Goal: Task Accomplishment & Management: Use online tool/utility

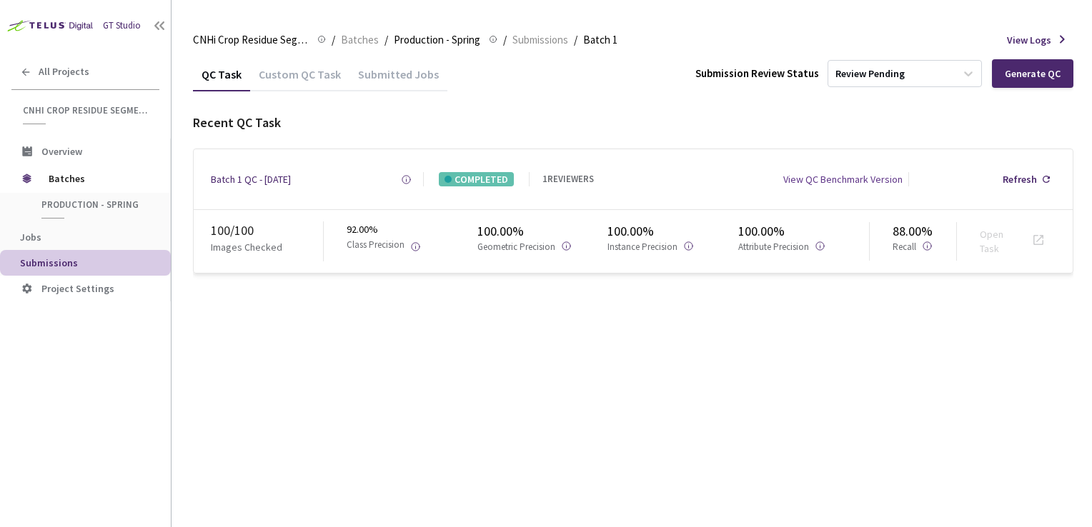
click at [249, 237] on div "100 / 100" at bounding box center [267, 231] width 112 height 19
click at [1020, 177] on div "Refresh" at bounding box center [1020, 179] width 34 height 14
click at [256, 73] on div "Custom QC Task" at bounding box center [299, 79] width 99 height 24
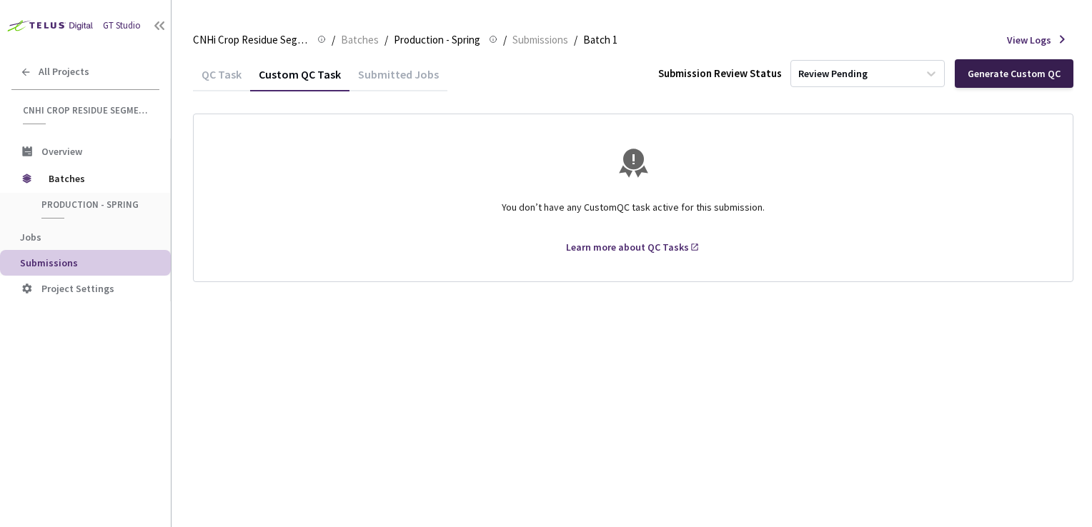
click at [1001, 73] on div "Generate Custom QC" at bounding box center [1014, 73] width 93 height 11
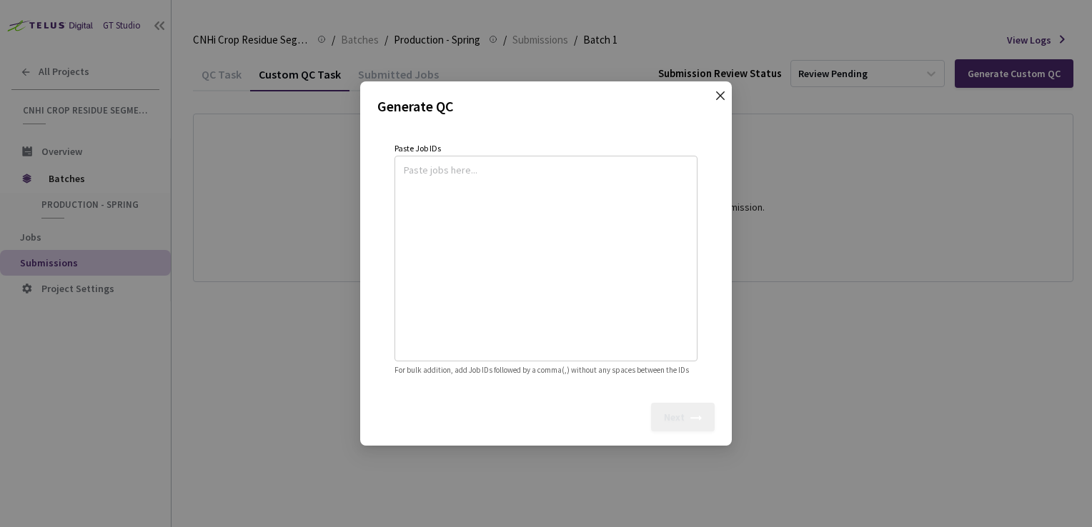
click at [720, 90] on icon "close" at bounding box center [720, 95] width 11 height 11
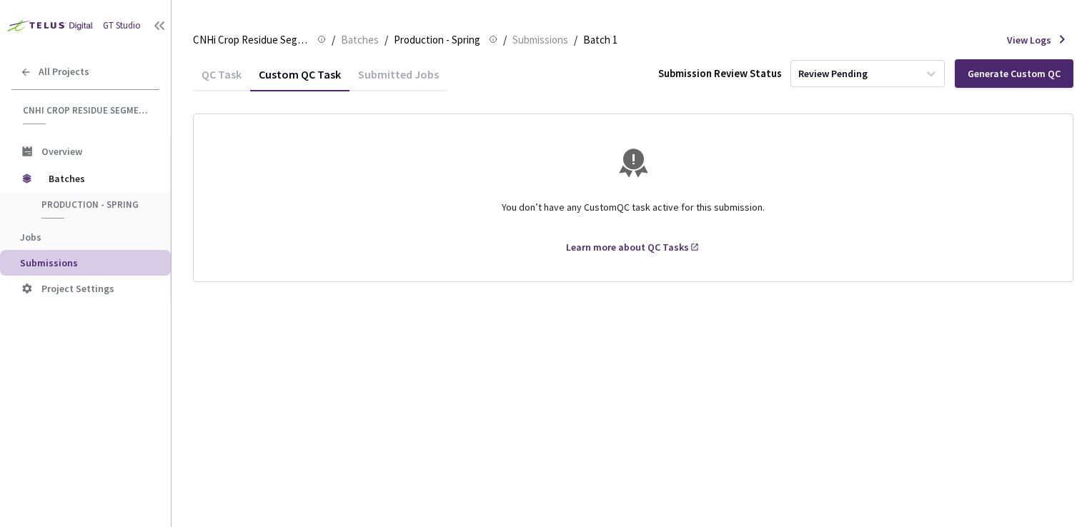
click at [226, 70] on div "QC Task" at bounding box center [221, 79] width 57 height 24
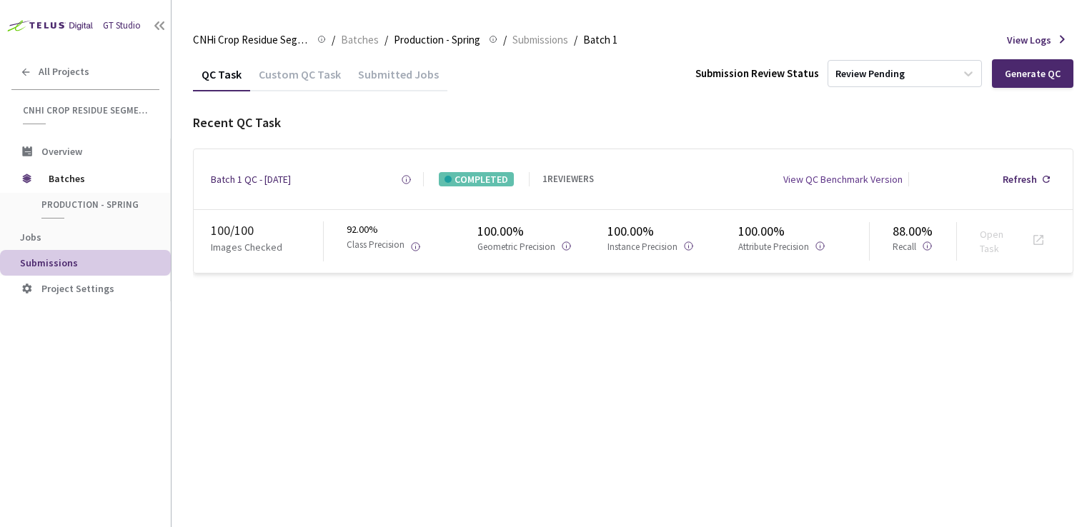
click at [297, 77] on div "Custom QC Task" at bounding box center [299, 79] width 99 height 24
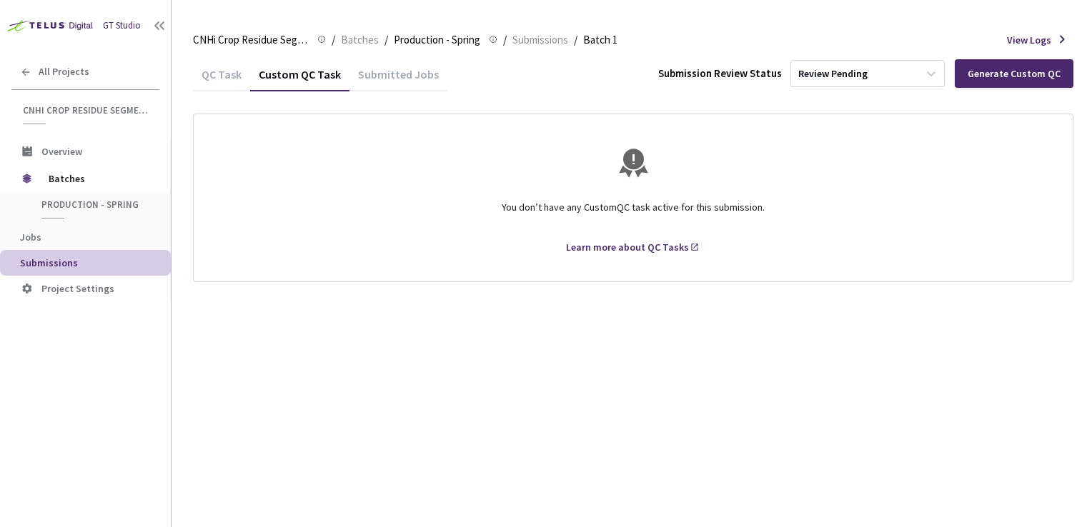
click at [383, 79] on div "Submitted Jobs" at bounding box center [398, 79] width 98 height 24
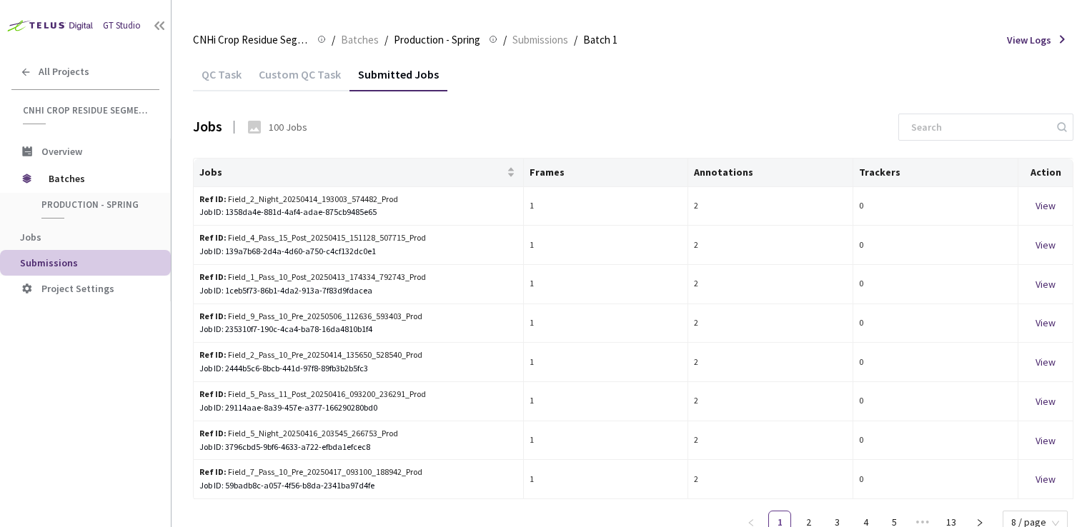
click at [232, 76] on div "QC Task" at bounding box center [221, 79] width 57 height 24
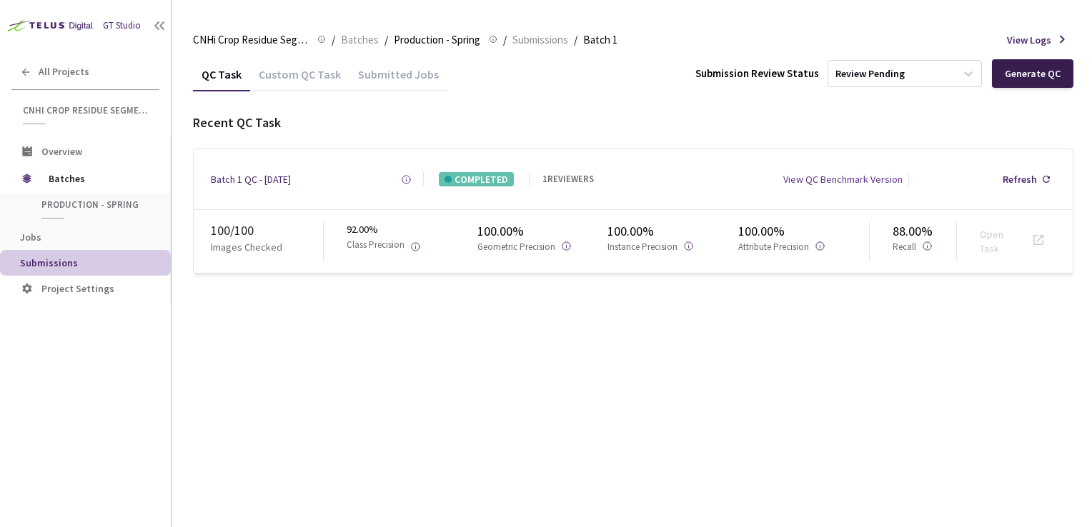
click at [1025, 75] on div "Generate QC" at bounding box center [1033, 73] width 56 height 11
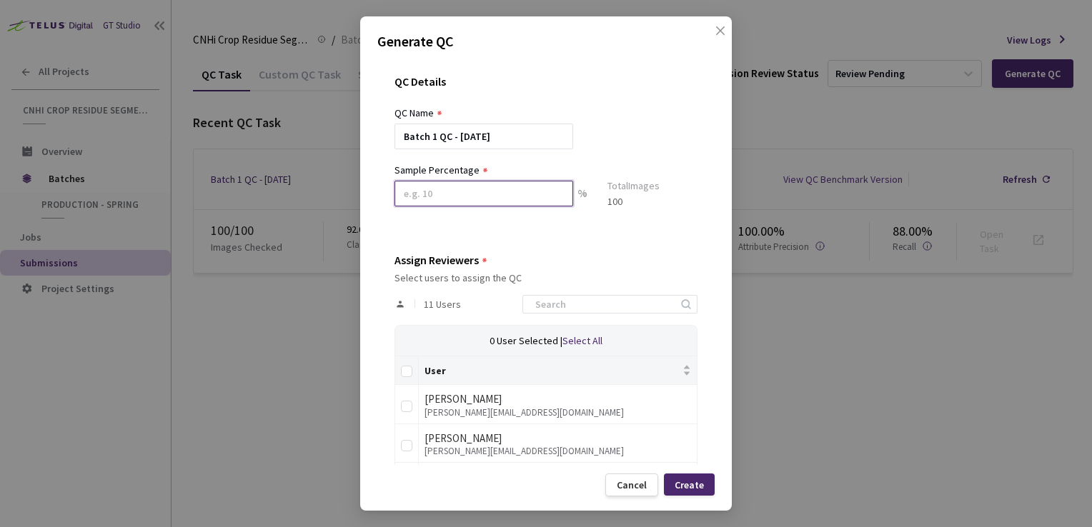
click at [480, 190] on input at bounding box center [483, 194] width 179 height 26
click at [441, 187] on input at bounding box center [483, 194] width 179 height 26
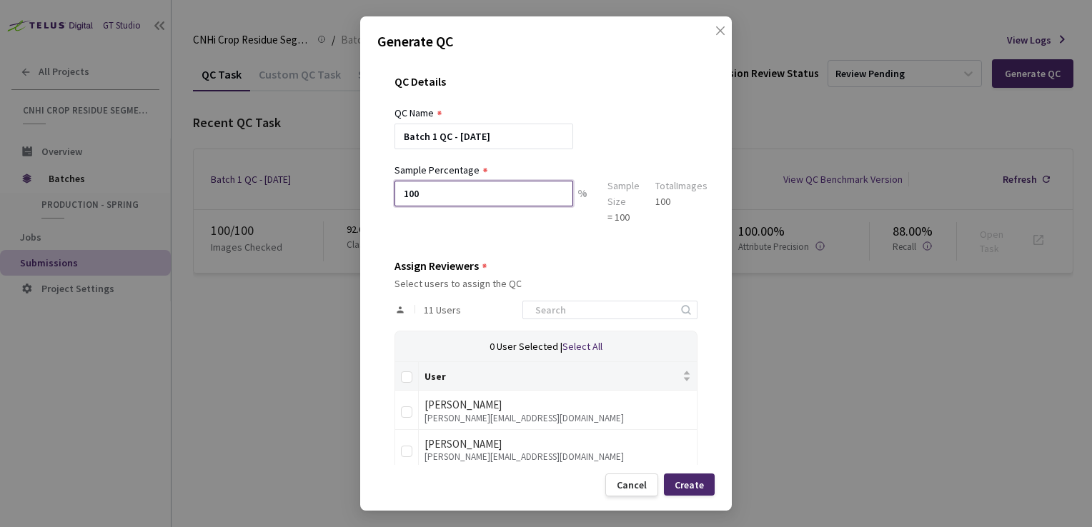
drag, startPoint x: 443, startPoint y: 191, endPoint x: 681, endPoint y: 192, distance: 238.0
click at [681, 192] on div "Sample Percentage 100 % Sample Size = 100 Total Images 100" at bounding box center [550, 193] width 313 height 63
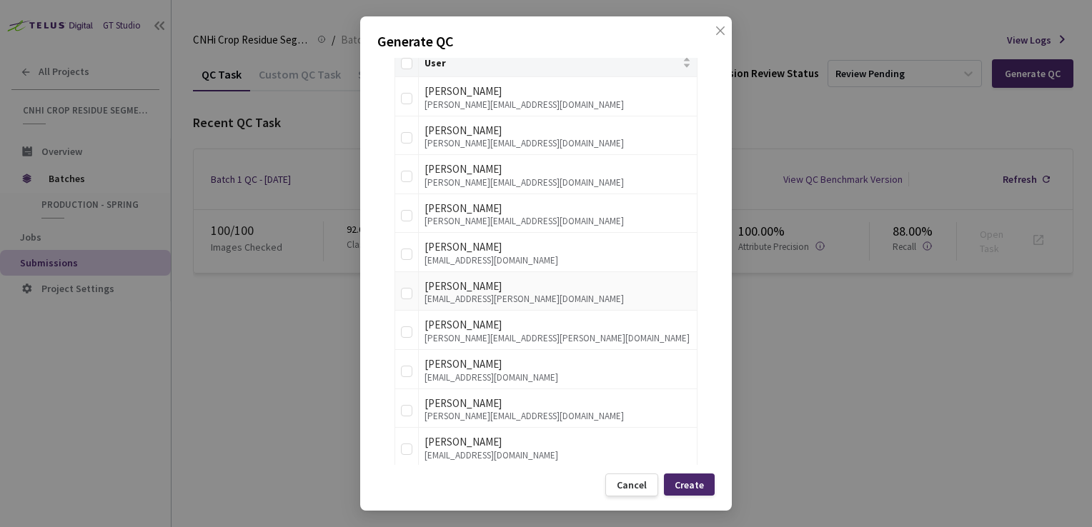
scroll to position [369, 0]
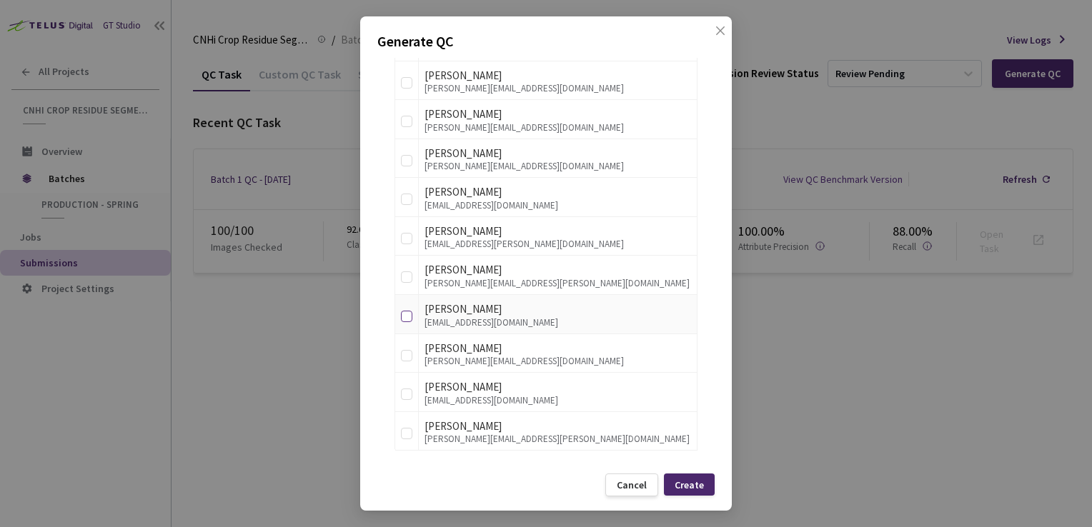
type input "100"
click at [403, 312] on input "checkbox" at bounding box center [406, 316] width 11 height 11
checkbox input "true"
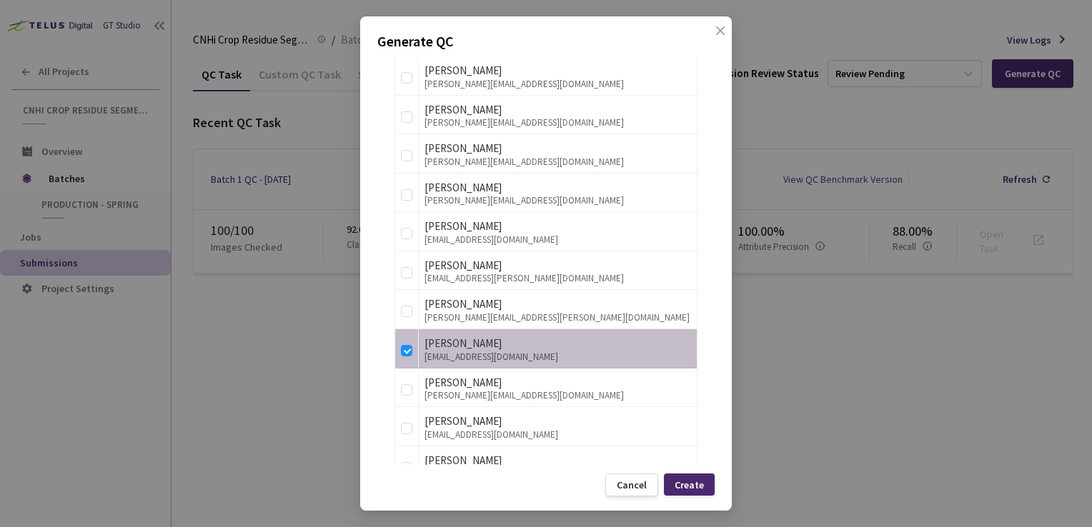
scroll to position [336, 0]
click at [692, 485] on div "Create" at bounding box center [689, 485] width 29 height 11
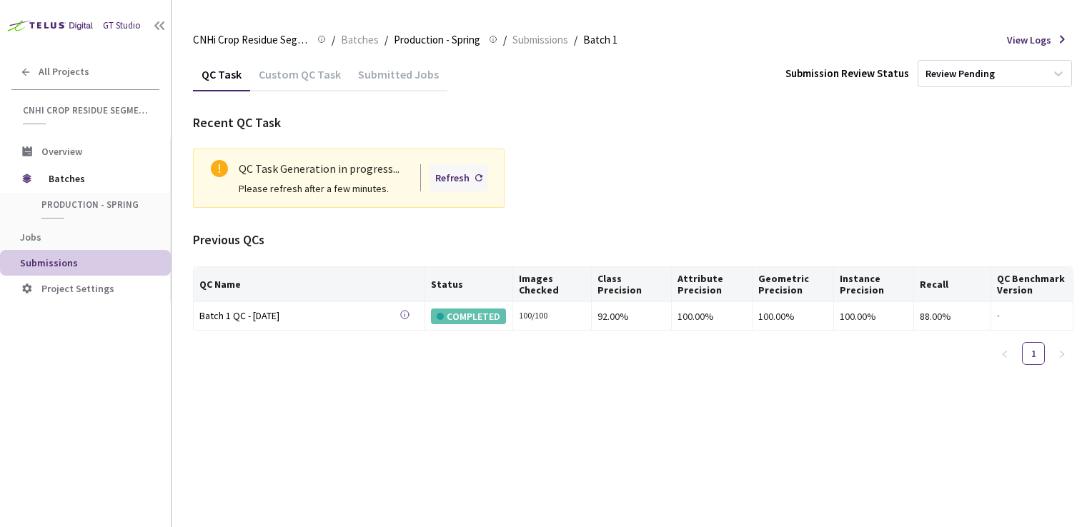
click at [463, 177] on div "Refresh" at bounding box center [452, 178] width 34 height 16
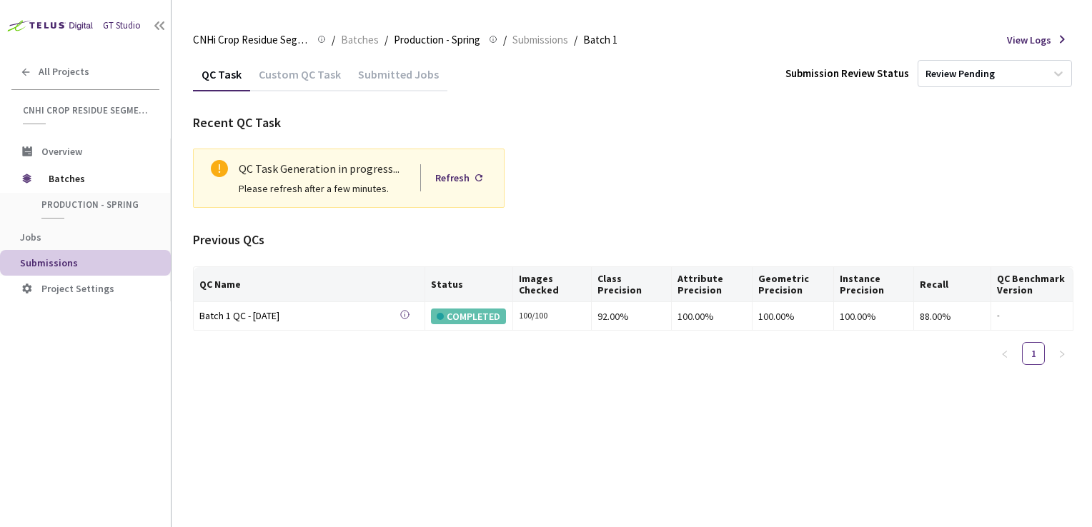
click at [463, 177] on div "Refresh" at bounding box center [452, 178] width 34 height 16
click at [457, 186] on div "Refresh" at bounding box center [458, 177] width 59 height 27
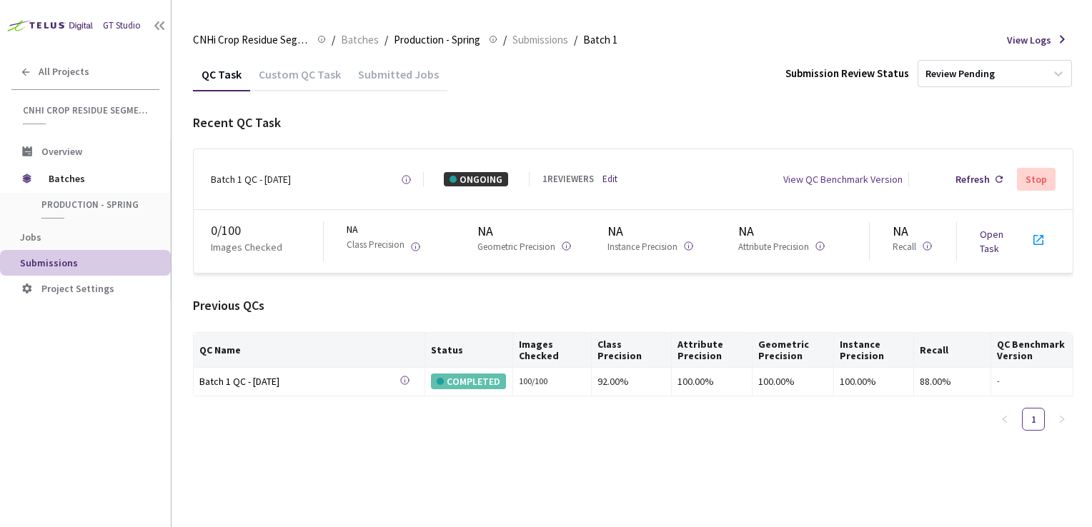
click at [993, 235] on link "Open Task" at bounding box center [992, 241] width 24 height 27
